Goal: Task Accomplishment & Management: Manage account settings

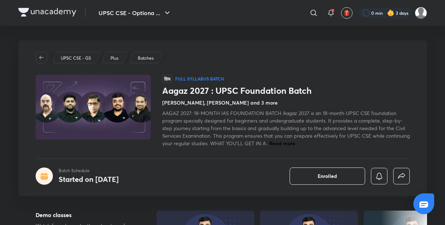
click at [295, 143] on span "Read more" at bounding box center [282, 143] width 26 height 7
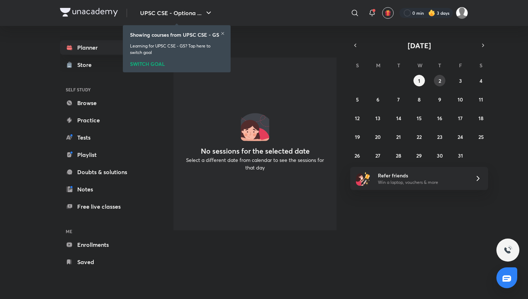
click at [437, 78] on button "2" at bounding box center [440, 81] width 12 height 12
click at [443, 104] on div "28 29 30 1 2 3 4 5 6 7 8 9 10 11 12 13 14 15 16 17 18 19 20 21 22 23 24 25 26 2…" at bounding box center [419, 118] width 138 height 86
click at [442, 122] on button "16" at bounding box center [440, 118] width 12 height 12
click at [442, 134] on abbr "23" at bounding box center [439, 136] width 5 height 7
click at [418, 83] on abbr "1" at bounding box center [419, 80] width 2 height 7
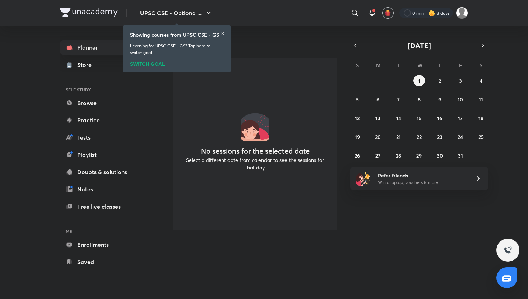
click at [224, 36] on div at bounding box center [223, 34] width 4 height 6
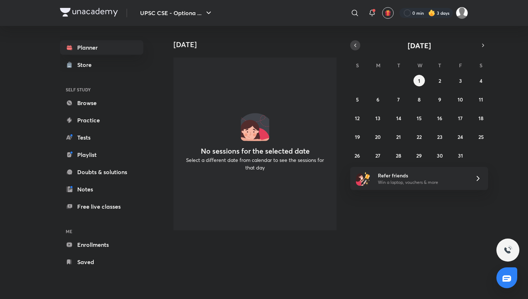
click at [355, 44] on icon "button" at bounding box center [355, 45] width 1 height 3
click at [386, 124] on div "31 1 2 3 4 5 6 7 8 9 10 11 12 13 14 15 16 17 18 19 20 21 22 23 24 25 26 27 28 2…" at bounding box center [419, 118] width 138 height 86
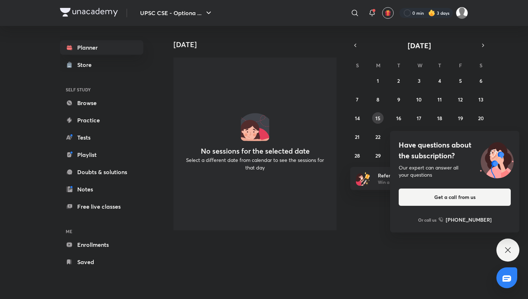
click at [380, 121] on abbr "15" at bounding box center [378, 118] width 5 height 7
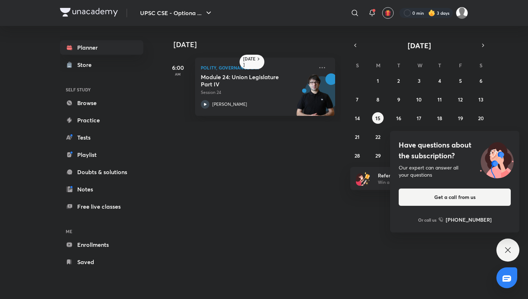
click at [502, 245] on div "Have questions about the subscription? Our expert can answer all your questions…" at bounding box center [508, 249] width 23 height 23
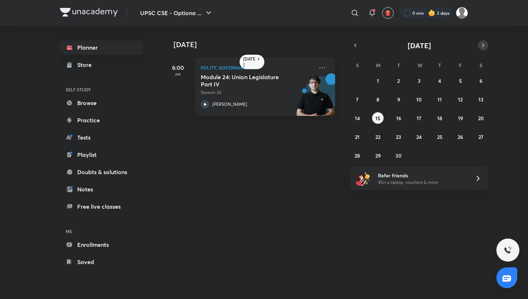
click at [484, 49] on button "button" at bounding box center [483, 45] width 10 height 10
click at [422, 78] on button "1" at bounding box center [420, 81] width 12 height 12
